Goal: Navigation & Orientation: Find specific page/section

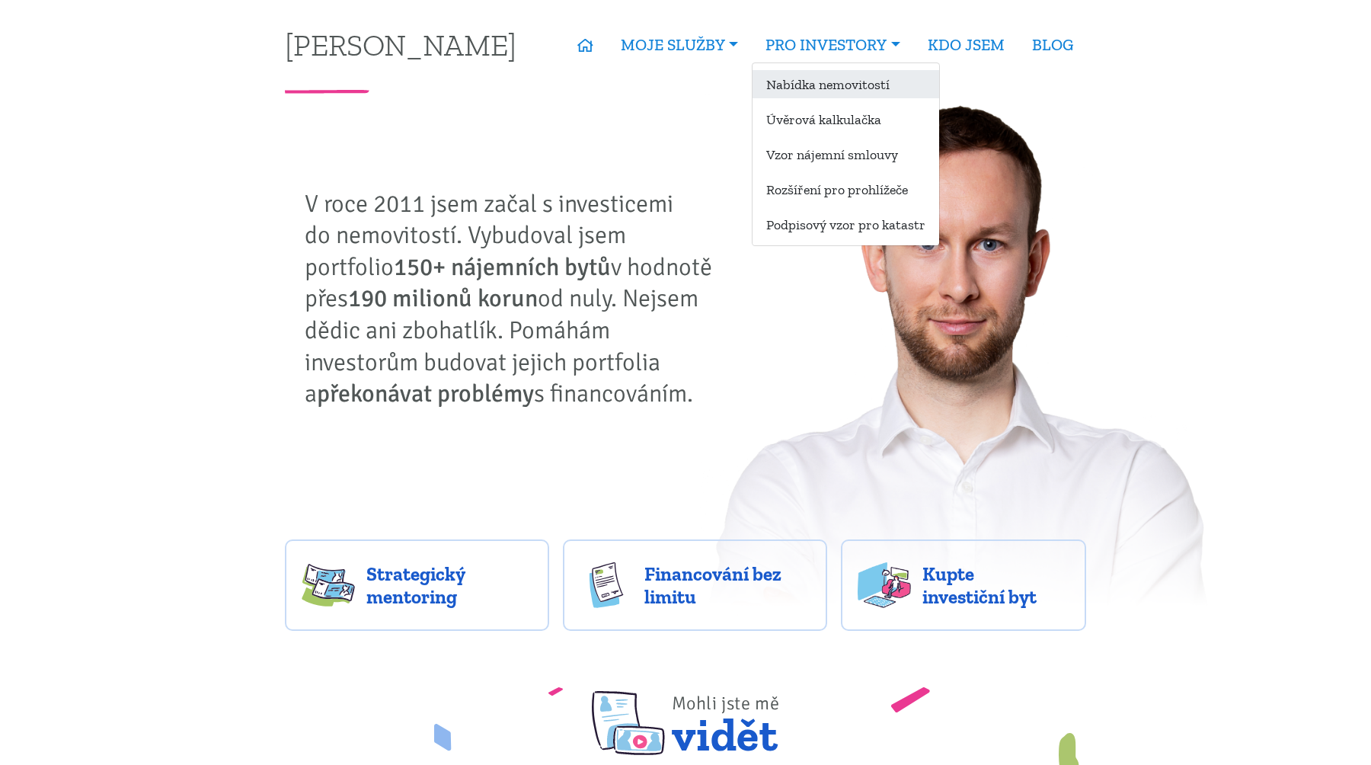
click at [819, 81] on link "Nabídka nemovitostí" at bounding box center [846, 84] width 187 height 28
